Goal: Information Seeking & Learning: Learn about a topic

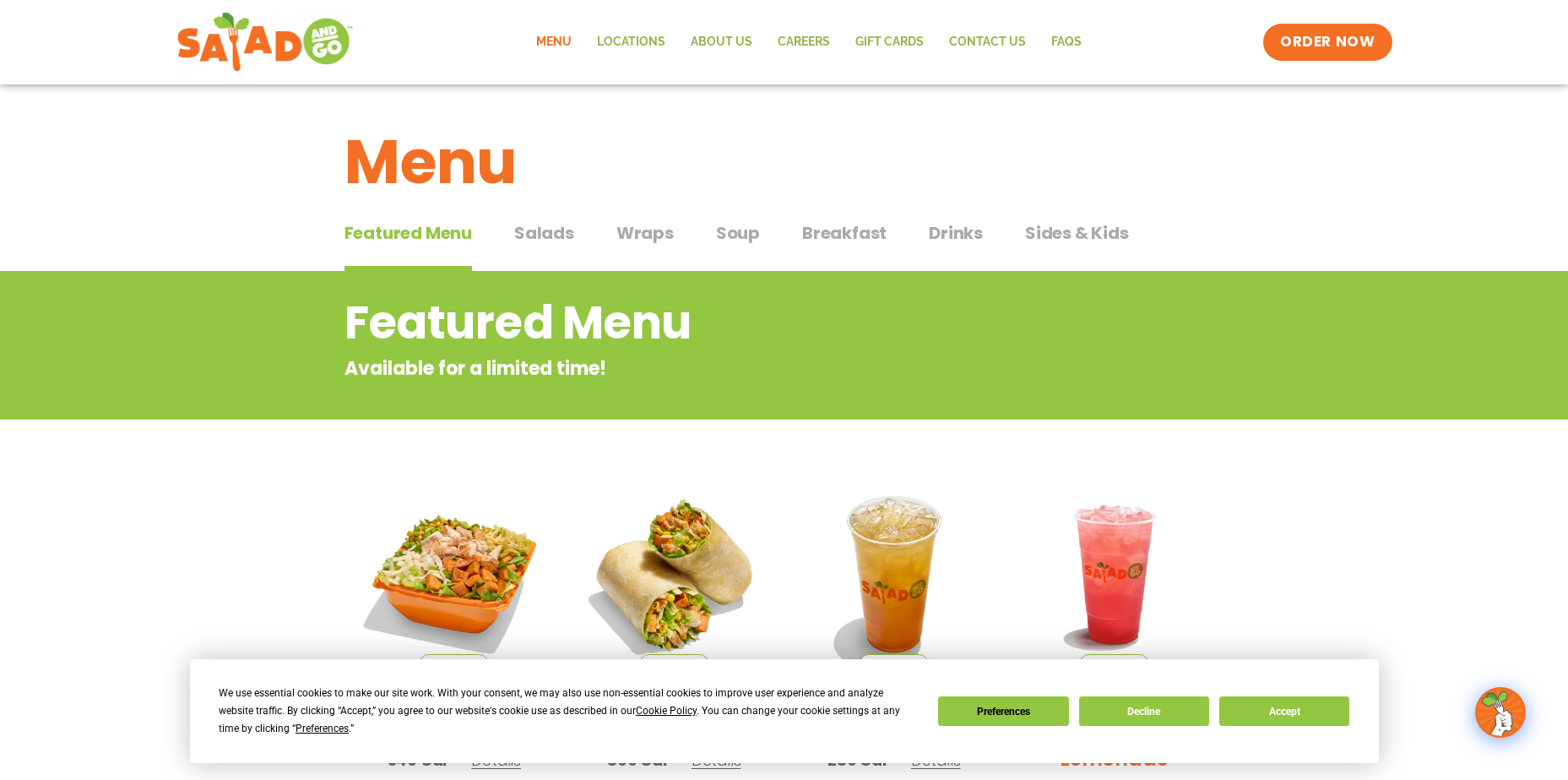
click at [850, 233] on span "Breakfast" at bounding box center [845, 233] width 85 height 26
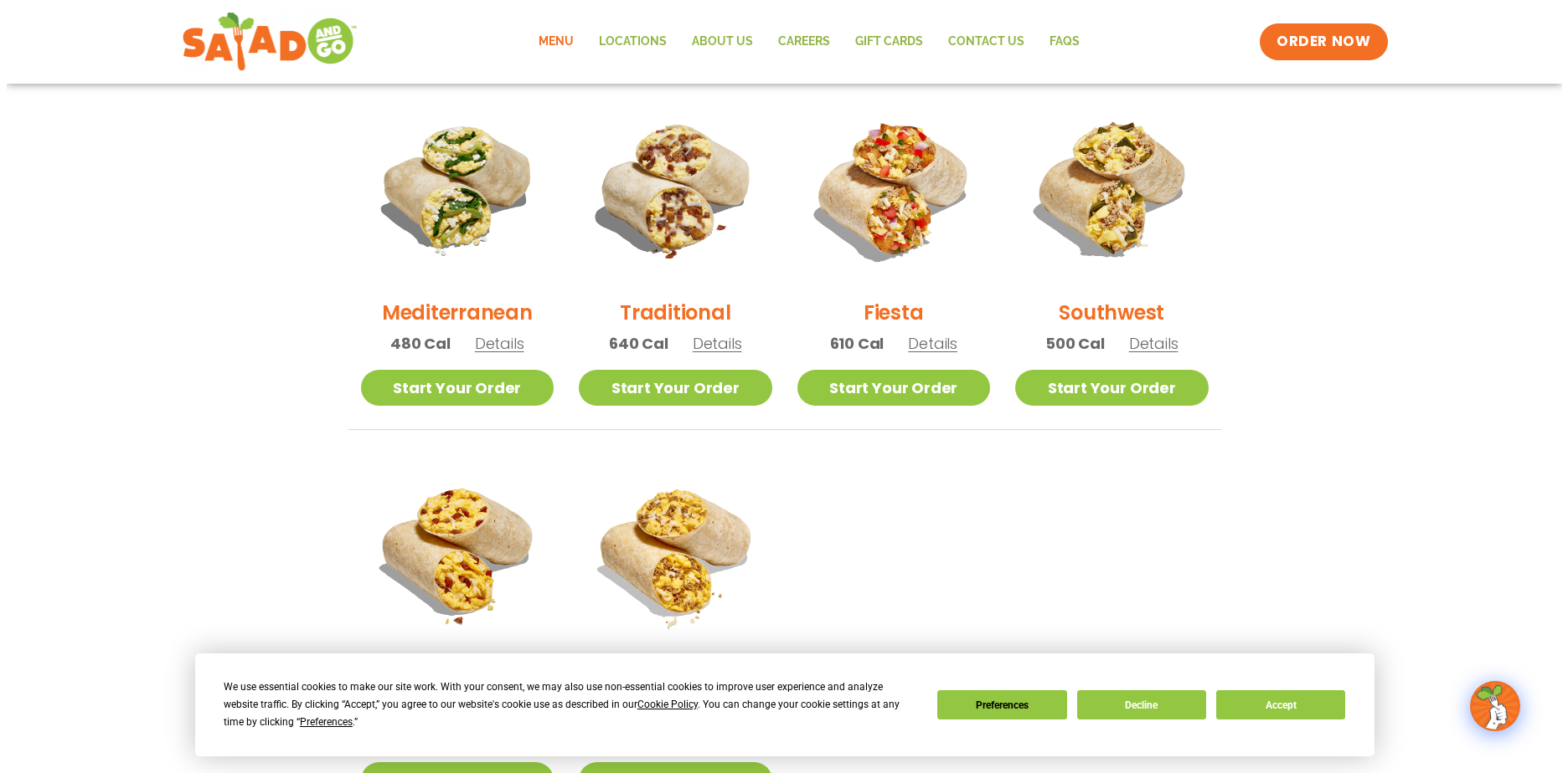
scroll to position [770, 0]
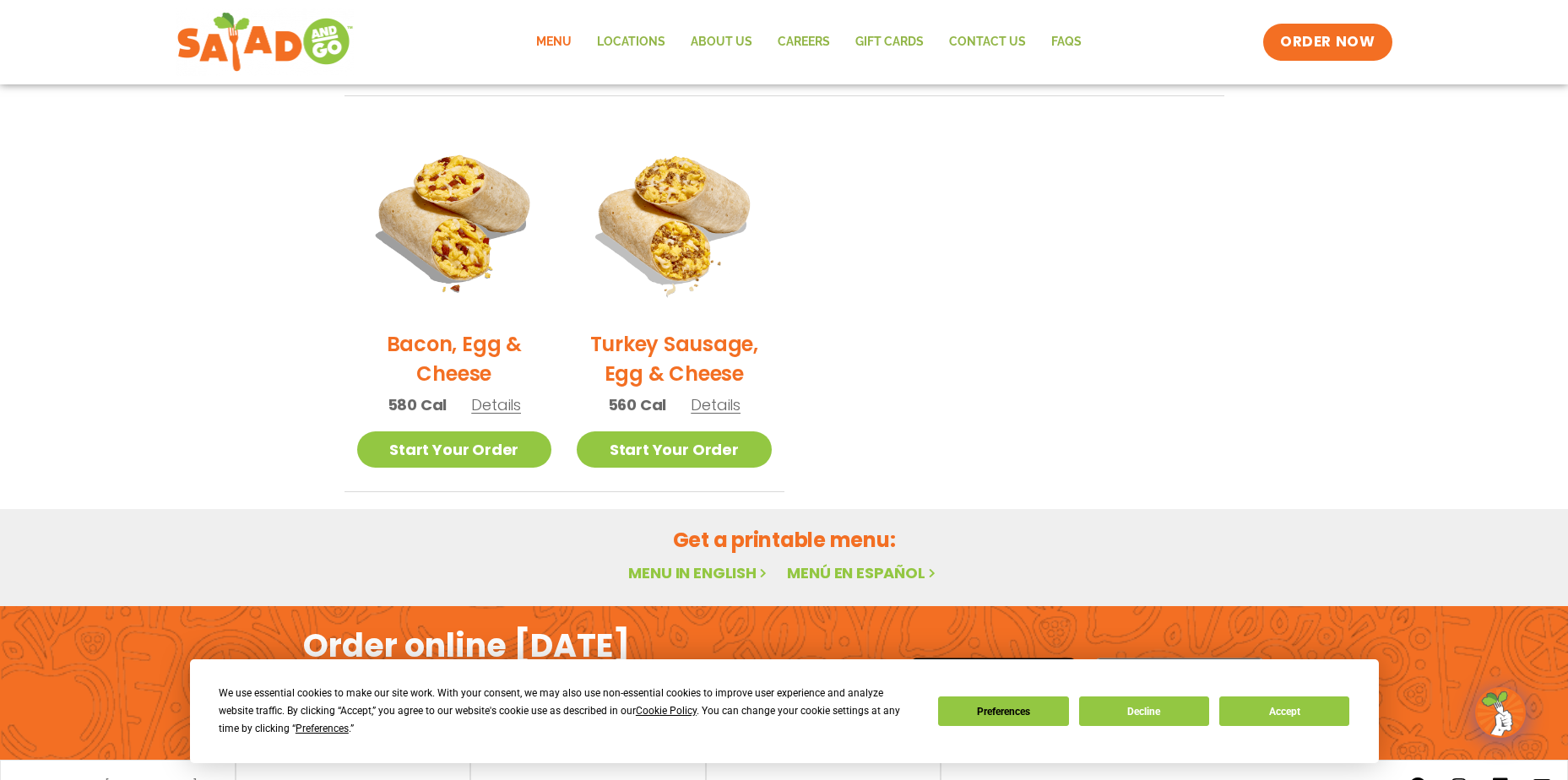
click at [684, 201] on img at bounding box center [674, 219] width 195 height 195
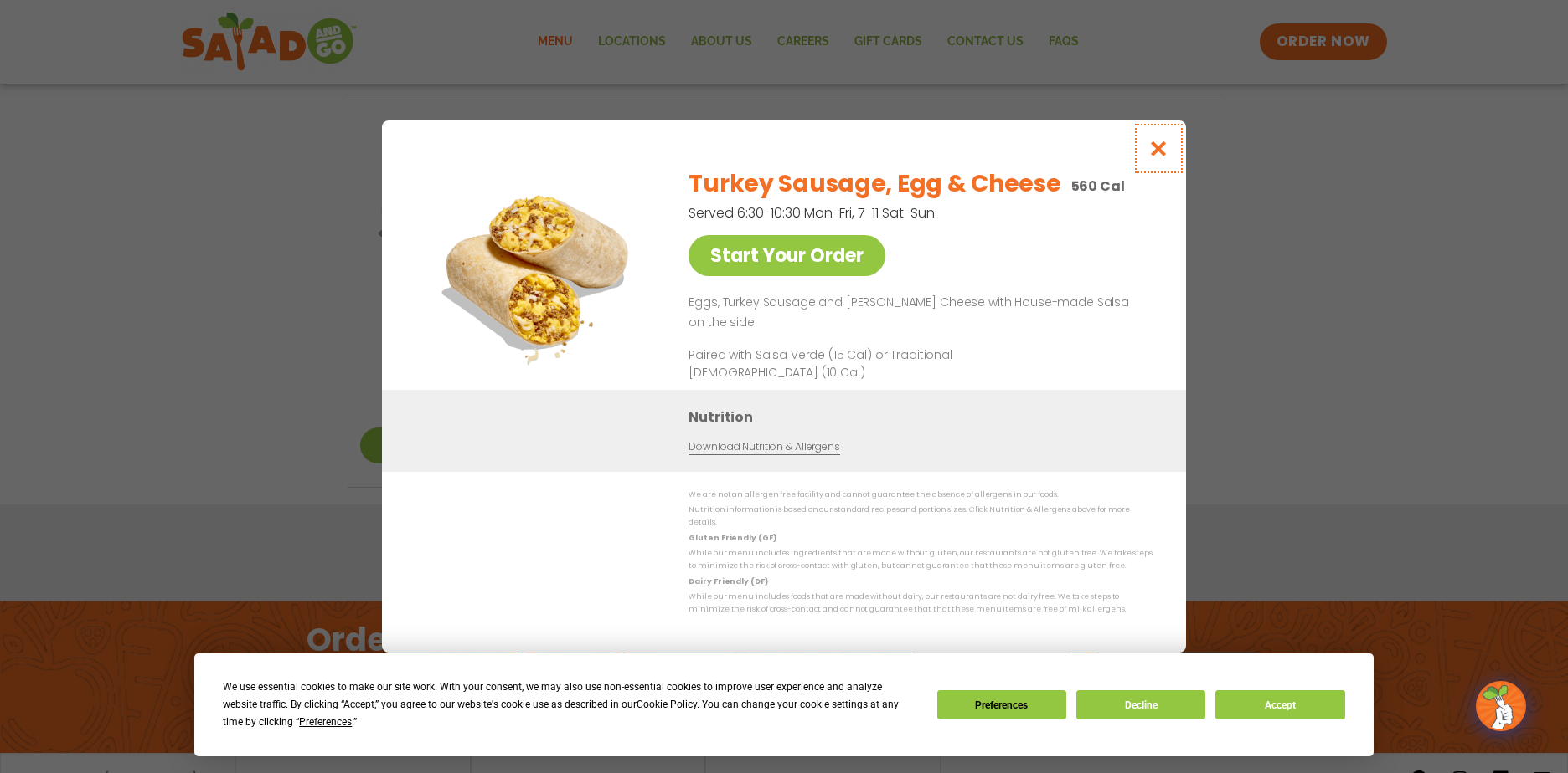
click at [1155, 158] on icon "Close modal" at bounding box center [1159, 149] width 21 height 18
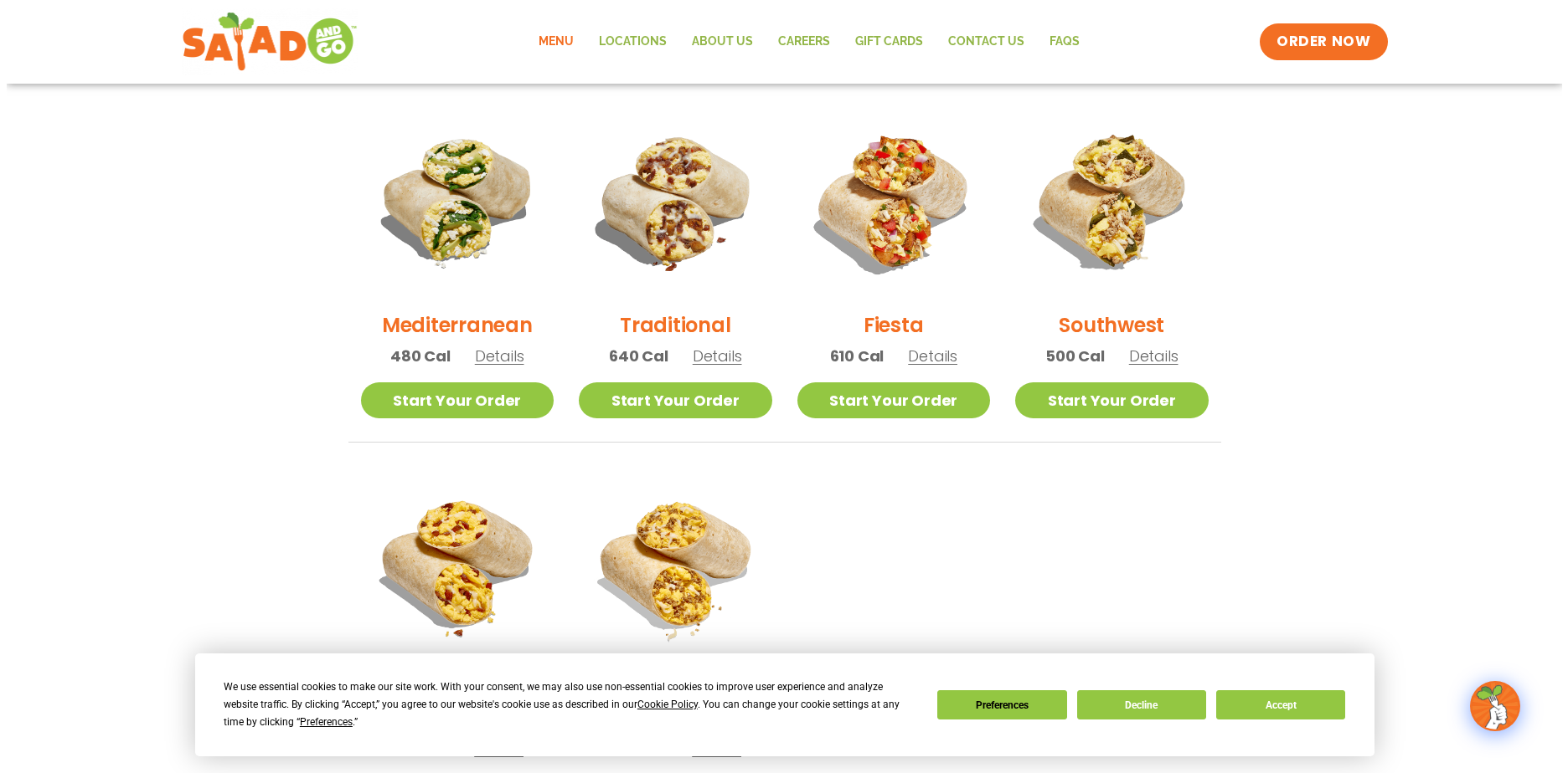
scroll to position [653, 0]
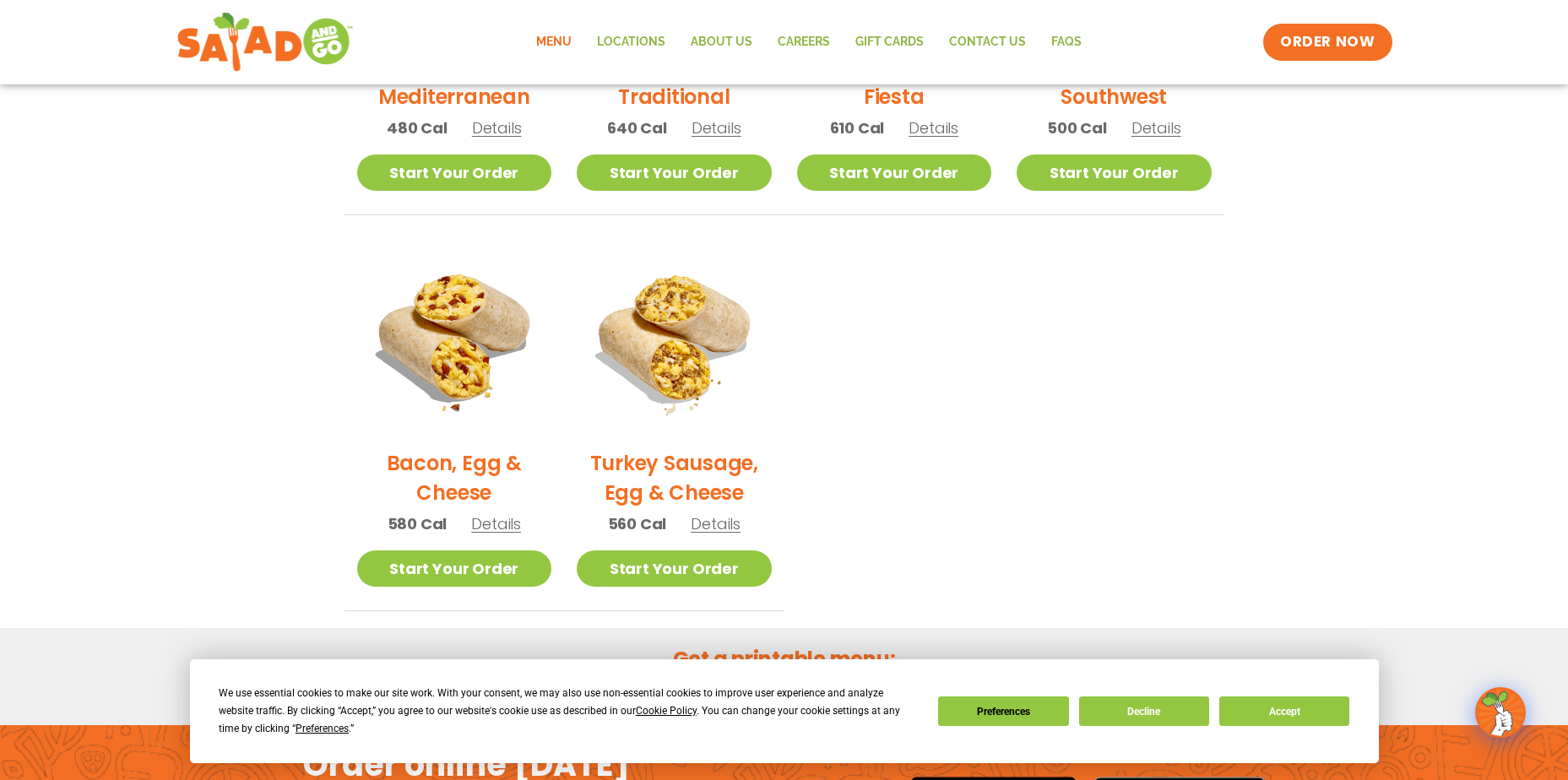
click at [701, 527] on span "Details" at bounding box center [716, 524] width 49 height 21
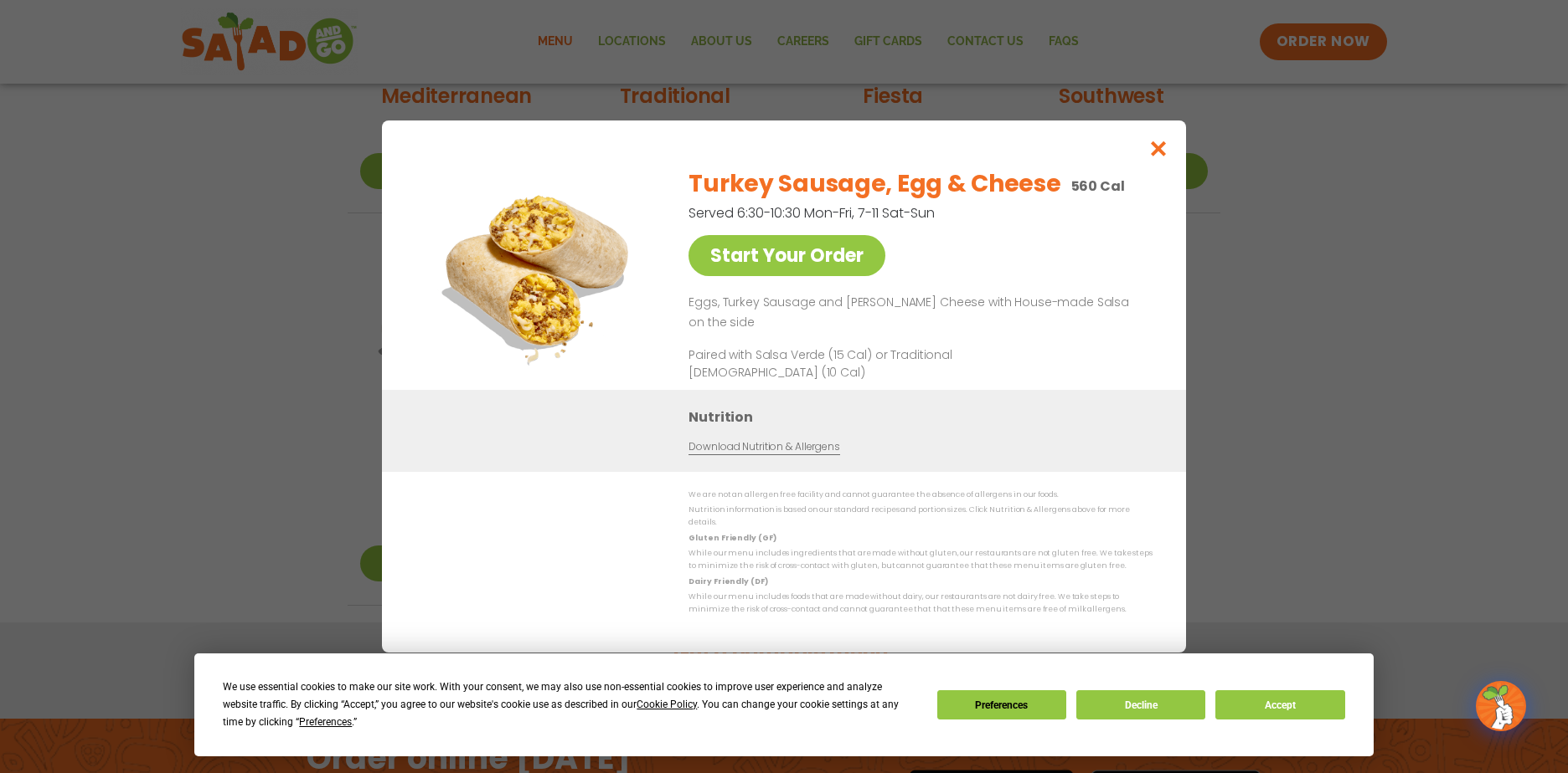
click at [780, 455] on link "Download Nutrition & Allergens" at bounding box center [764, 447] width 151 height 16
click at [1153, 156] on icon "Close modal" at bounding box center [1159, 149] width 21 height 18
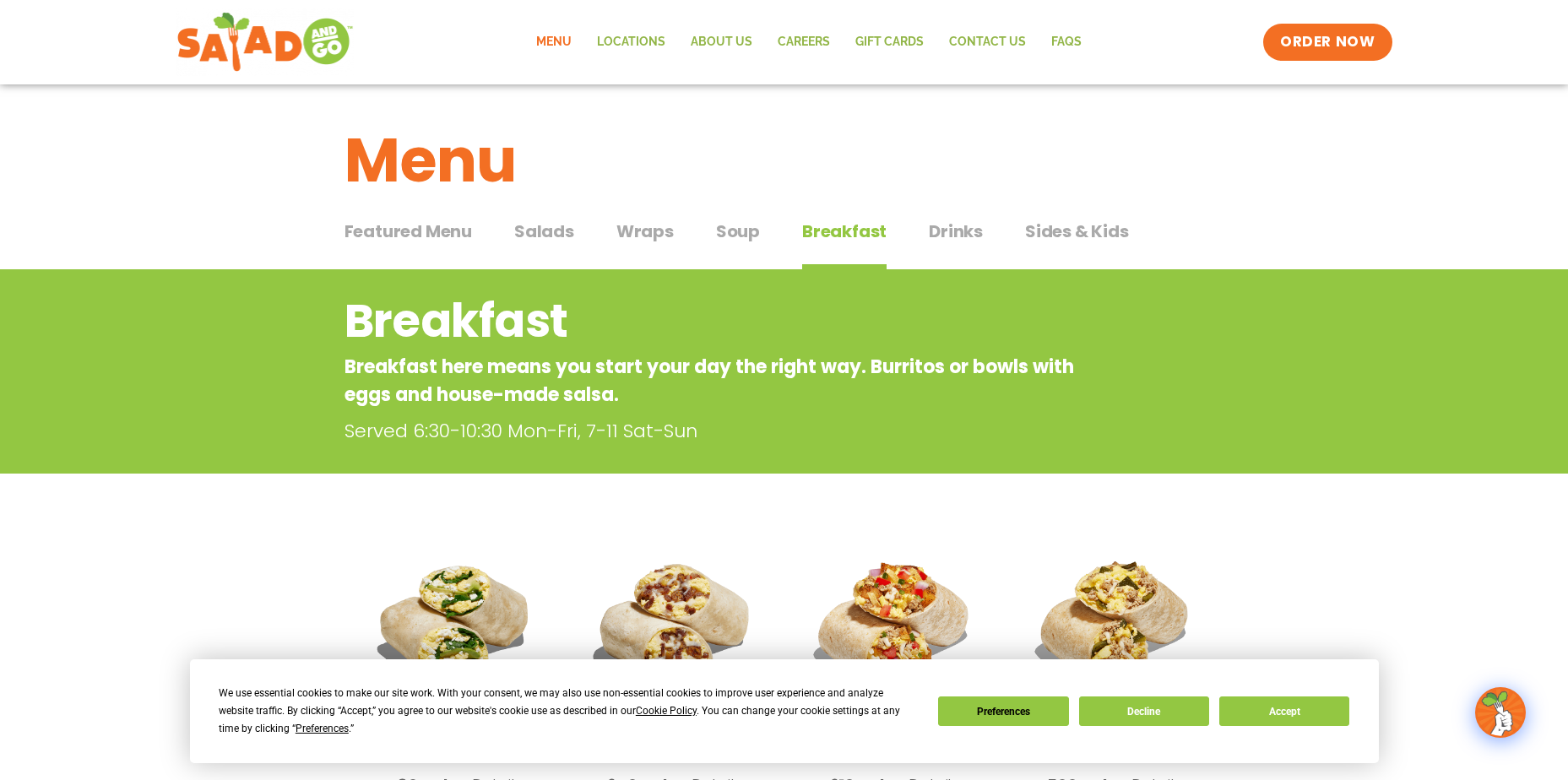
scroll to position [0, 0]
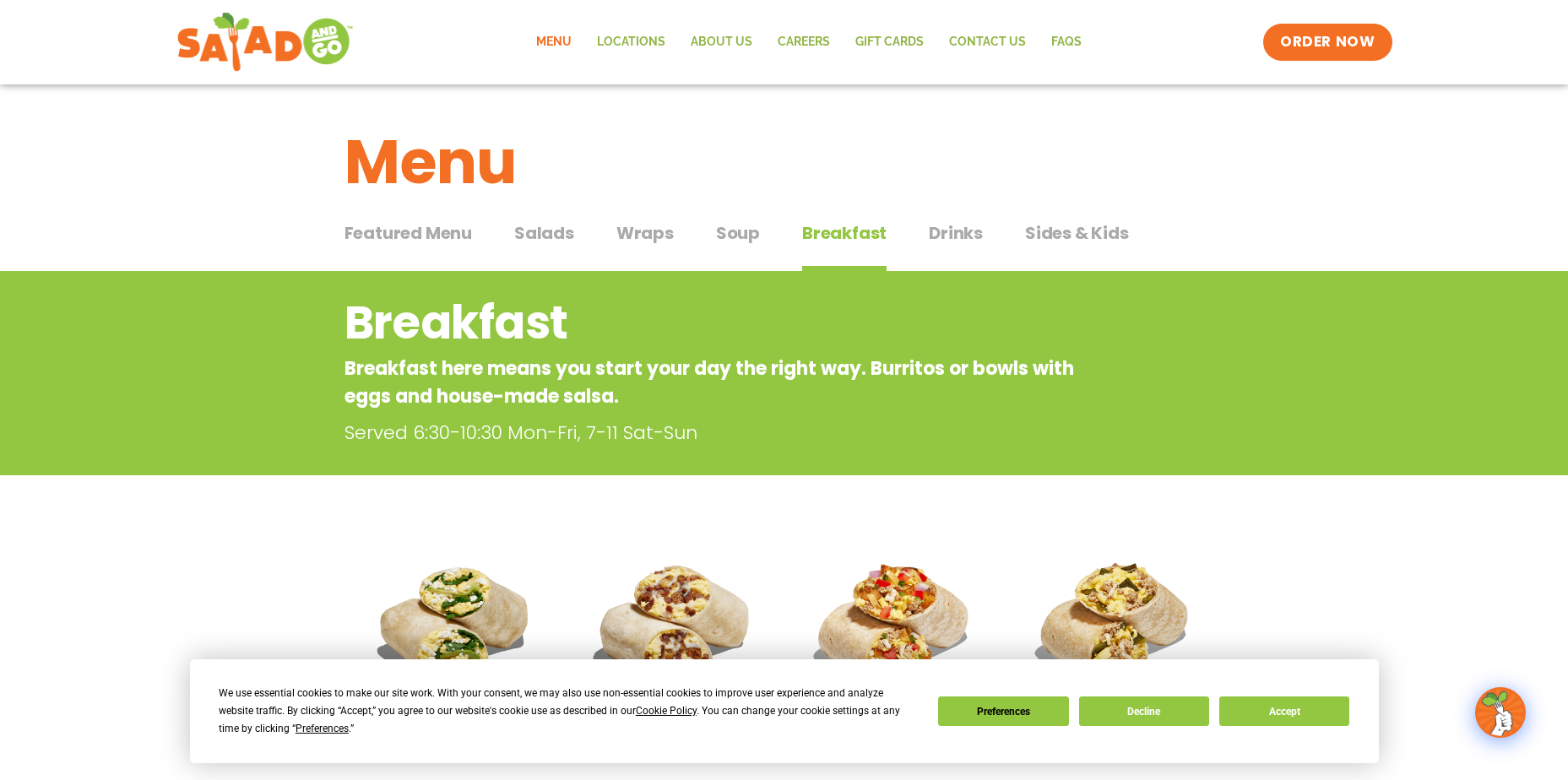
click at [442, 239] on span "Featured Menu" at bounding box center [408, 233] width 127 height 26
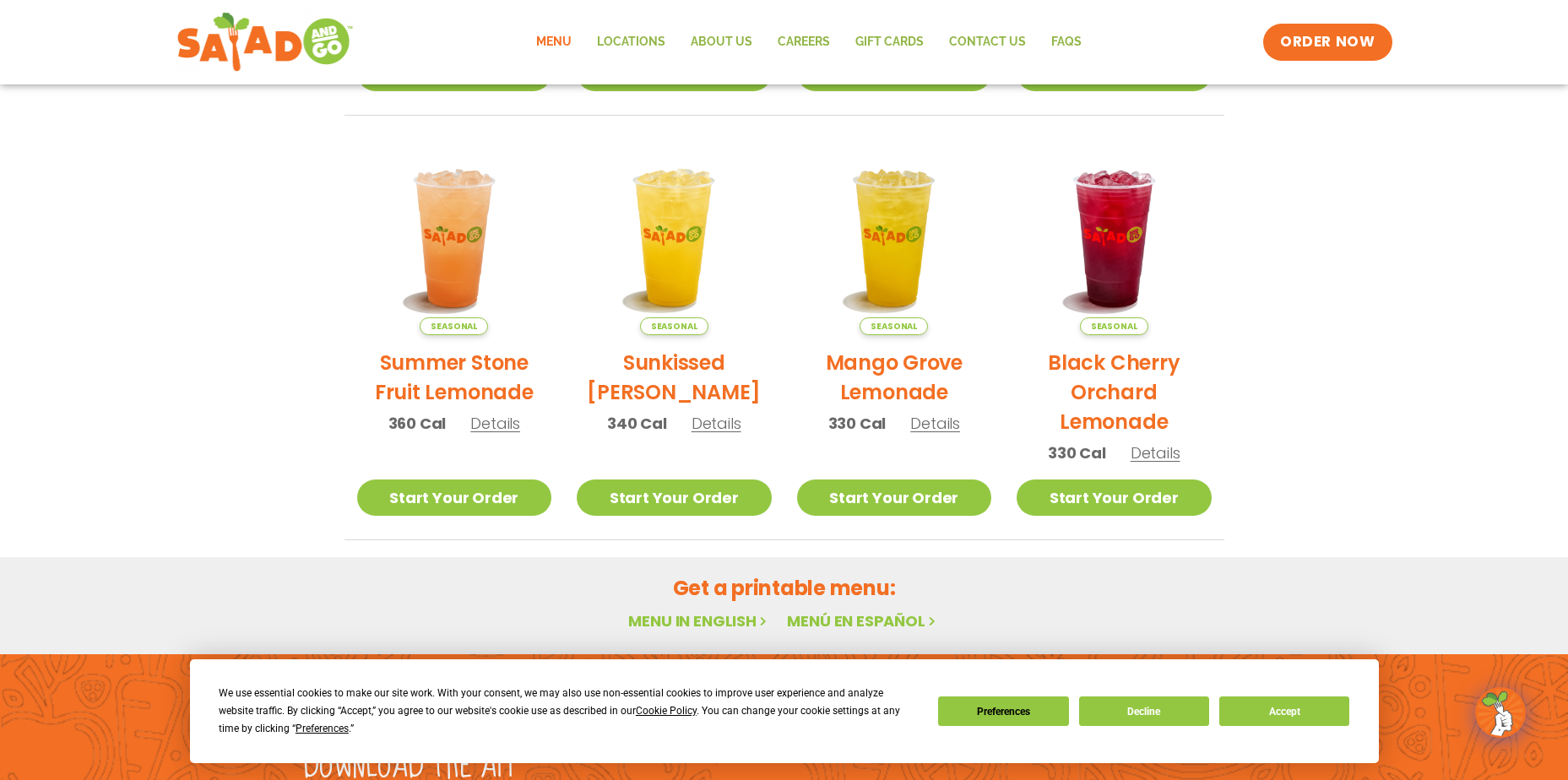
scroll to position [894, 0]
